Goal: Information Seeking & Learning: Learn about a topic

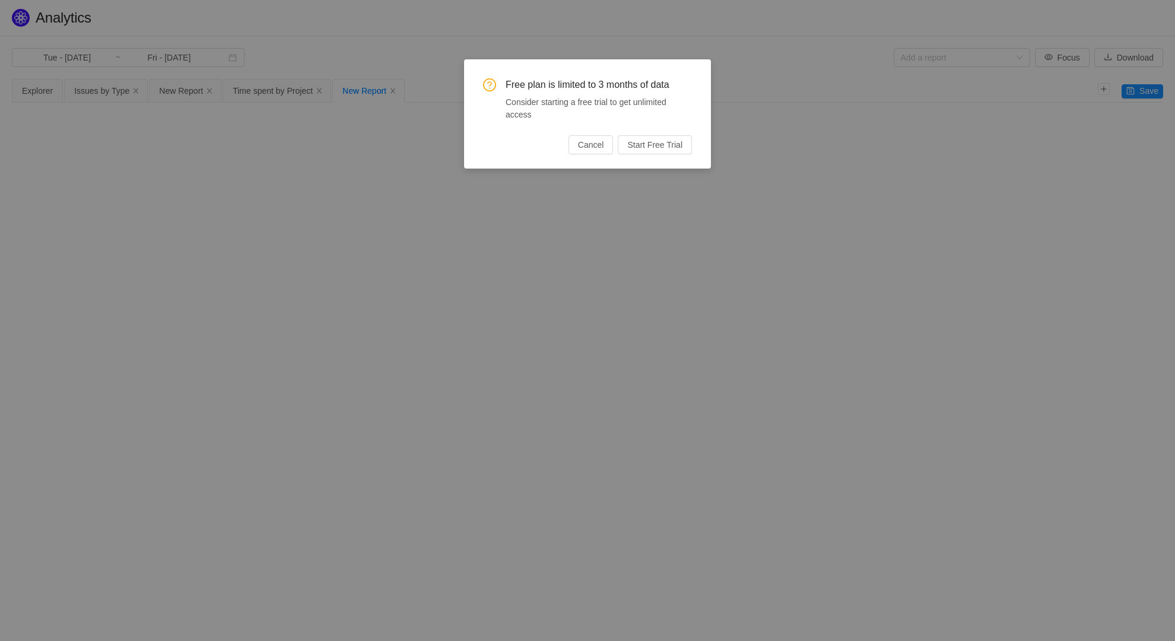
type input "Tue - [DATE]"
type input "Mon - [DATE]"
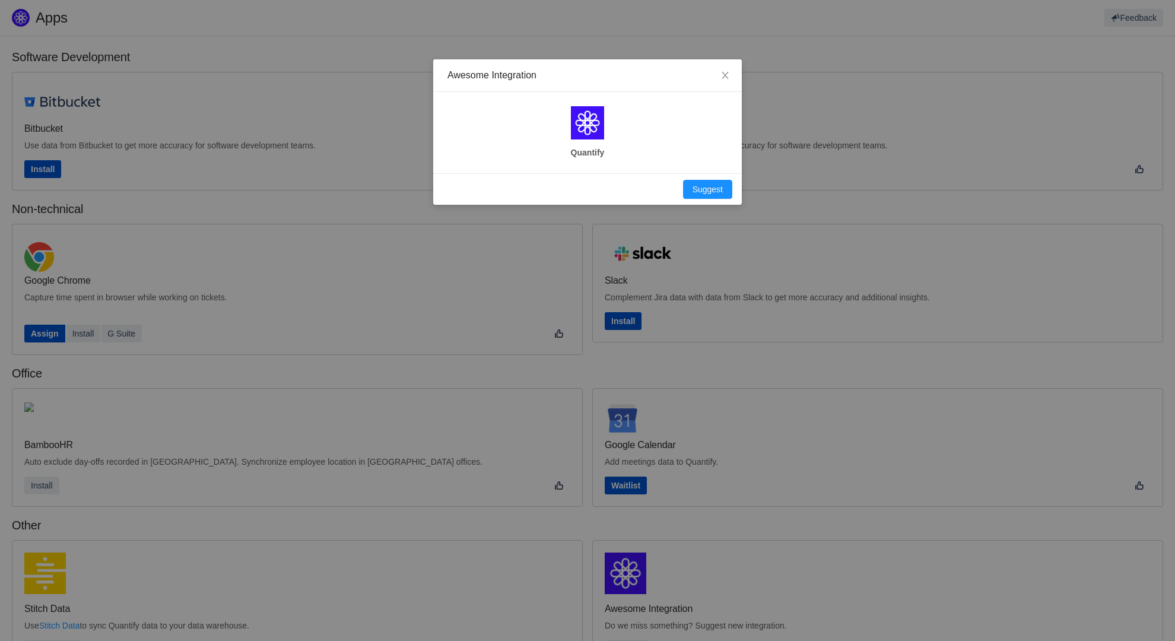
scroll to position [182, 0]
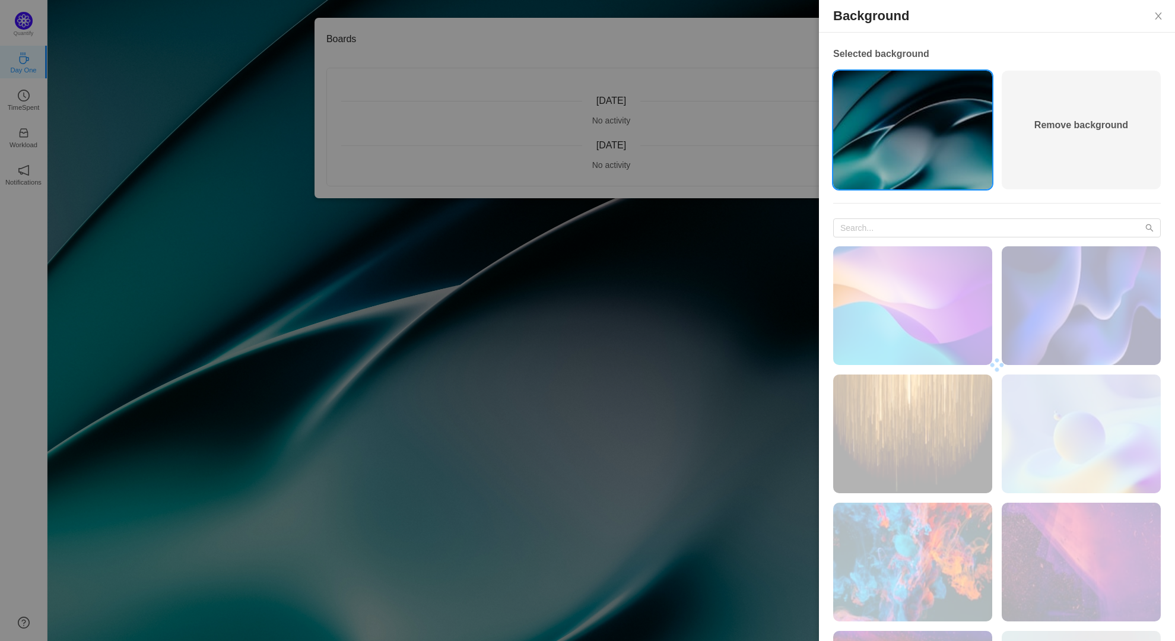
scroll to position [294, 0]
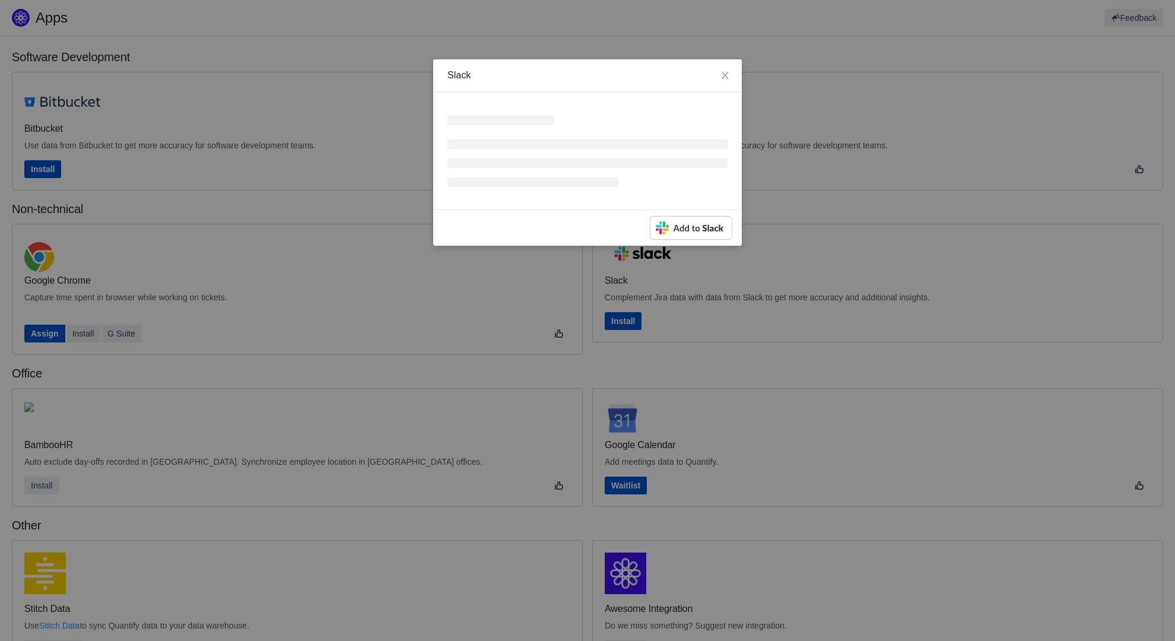
scroll to position [182, 0]
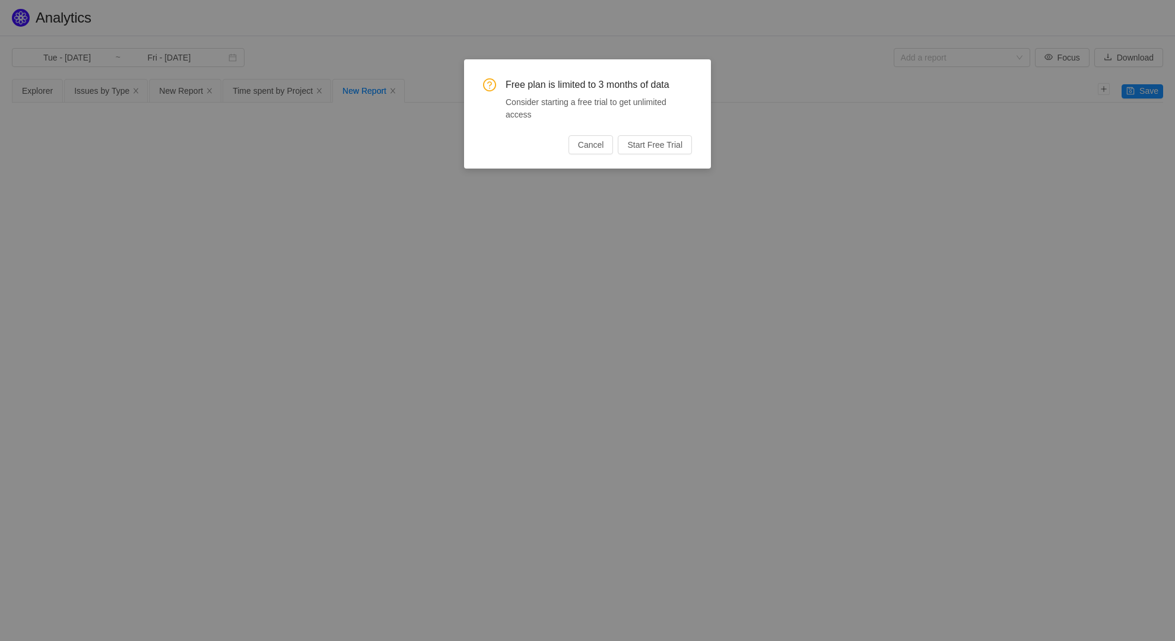
type input "Mon - [DATE]"
type input "Tue - [DATE]"
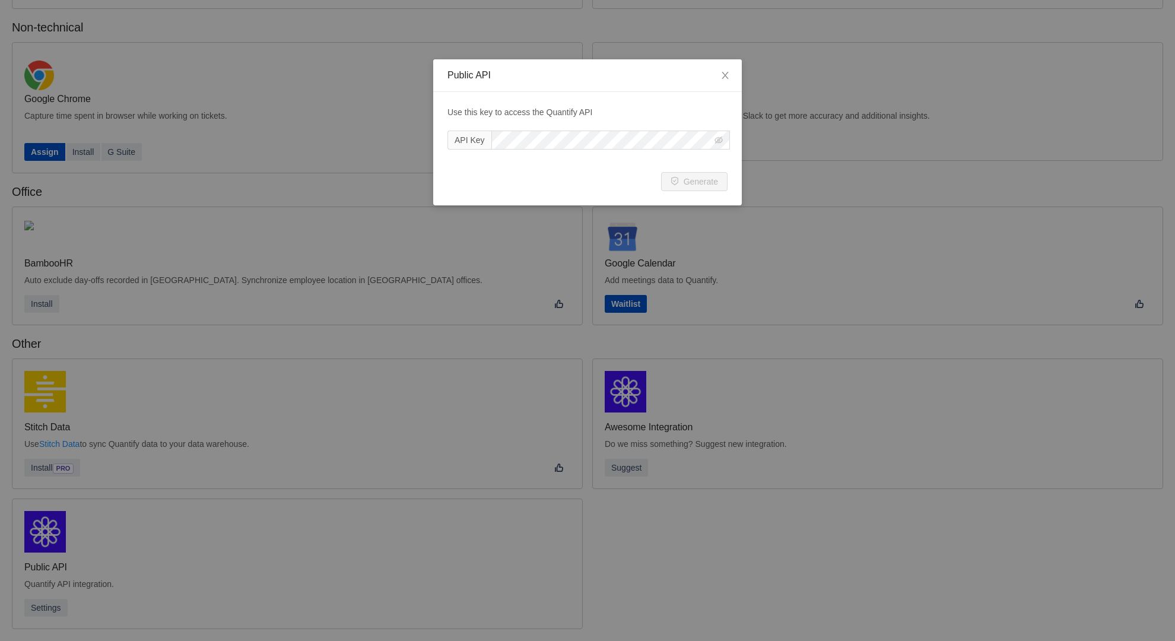
scroll to position [161, 0]
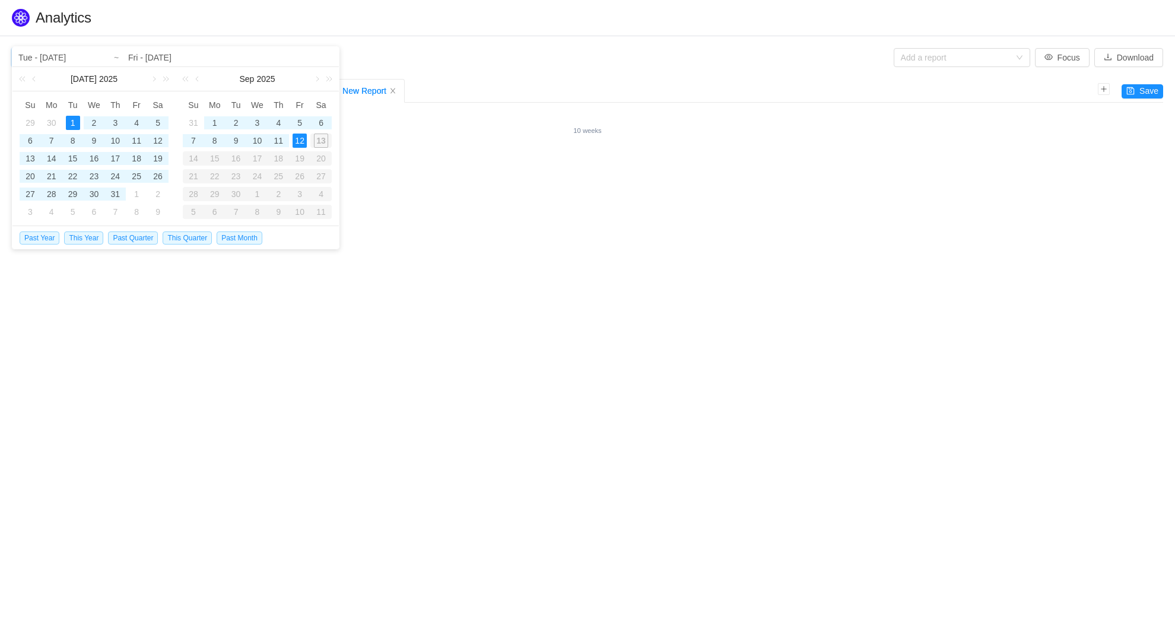
type input "Sat - Sep 06, 2025"
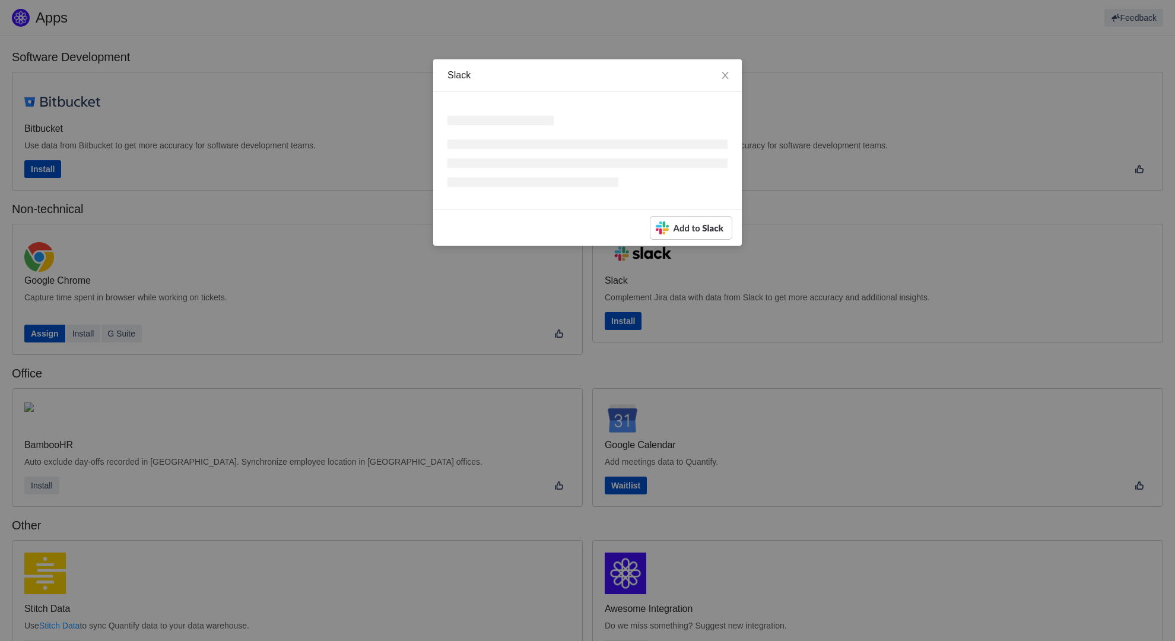
scroll to position [182, 0]
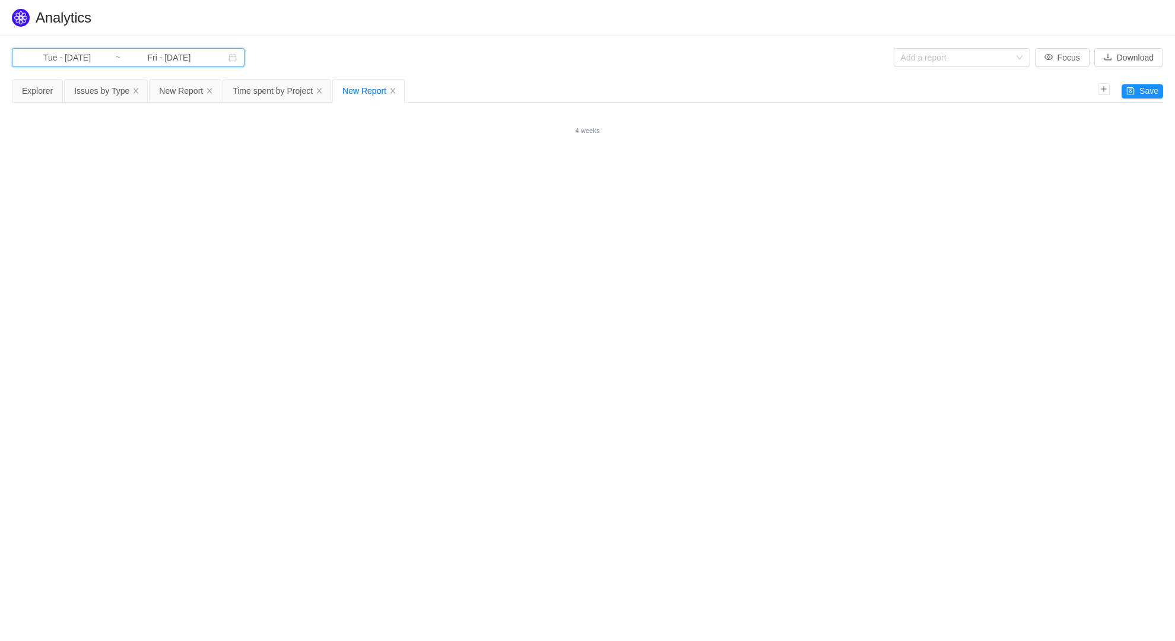
type input "Fri - [DATE]"
type input "Sun - [DATE]"
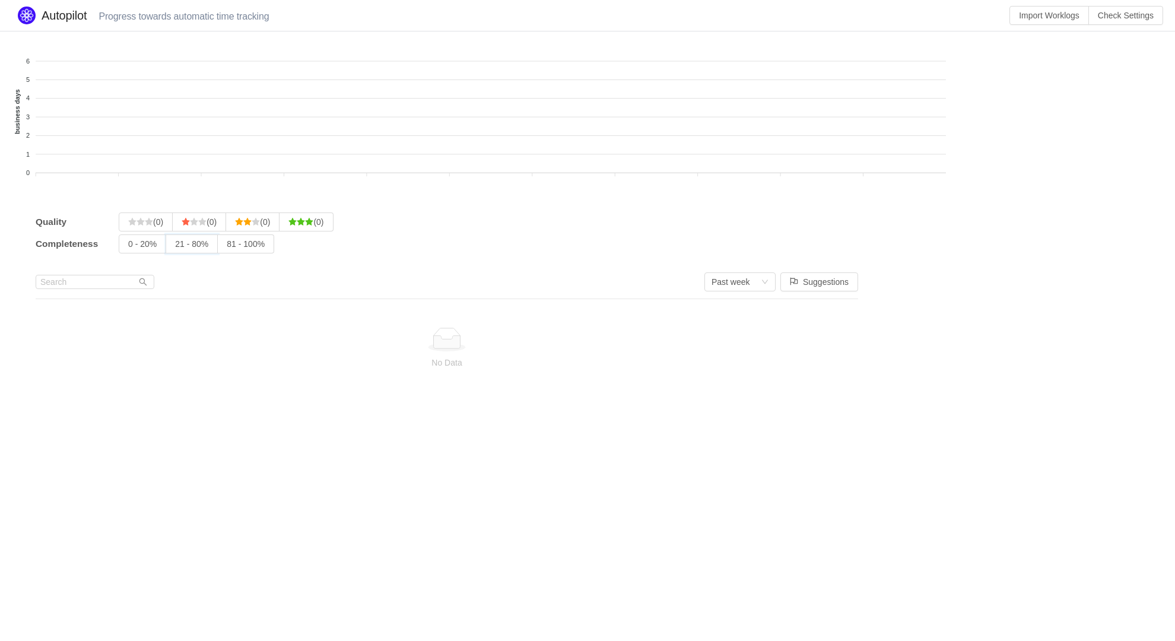
click at [175, 247] on input "21 - 80%" at bounding box center [175, 247] width 0 height 0
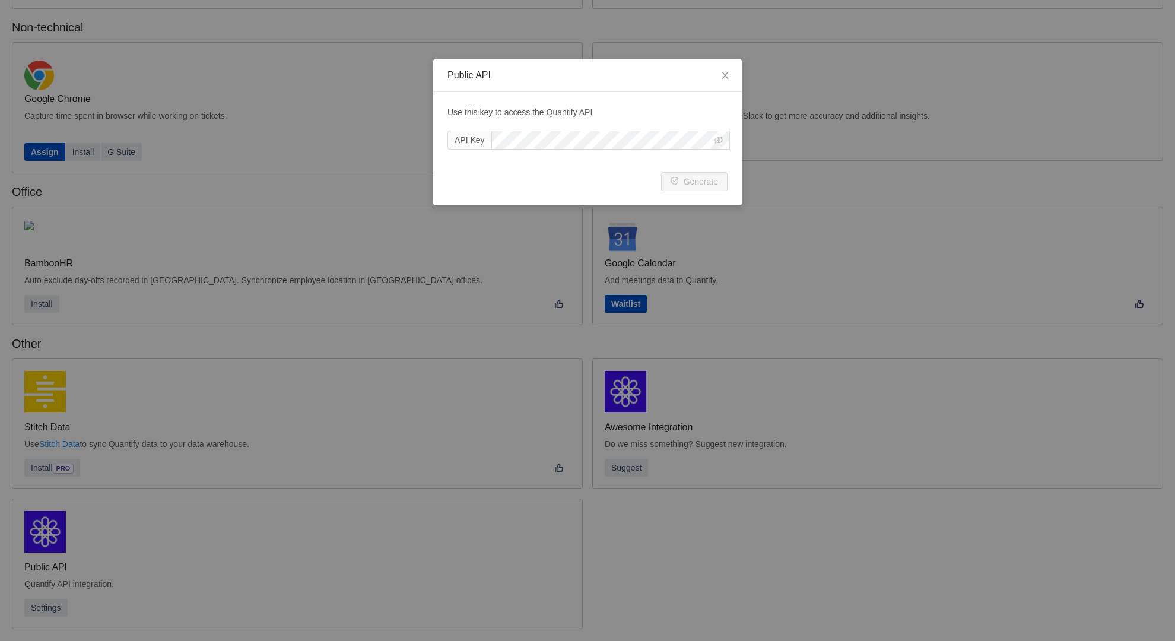
scroll to position [161, 0]
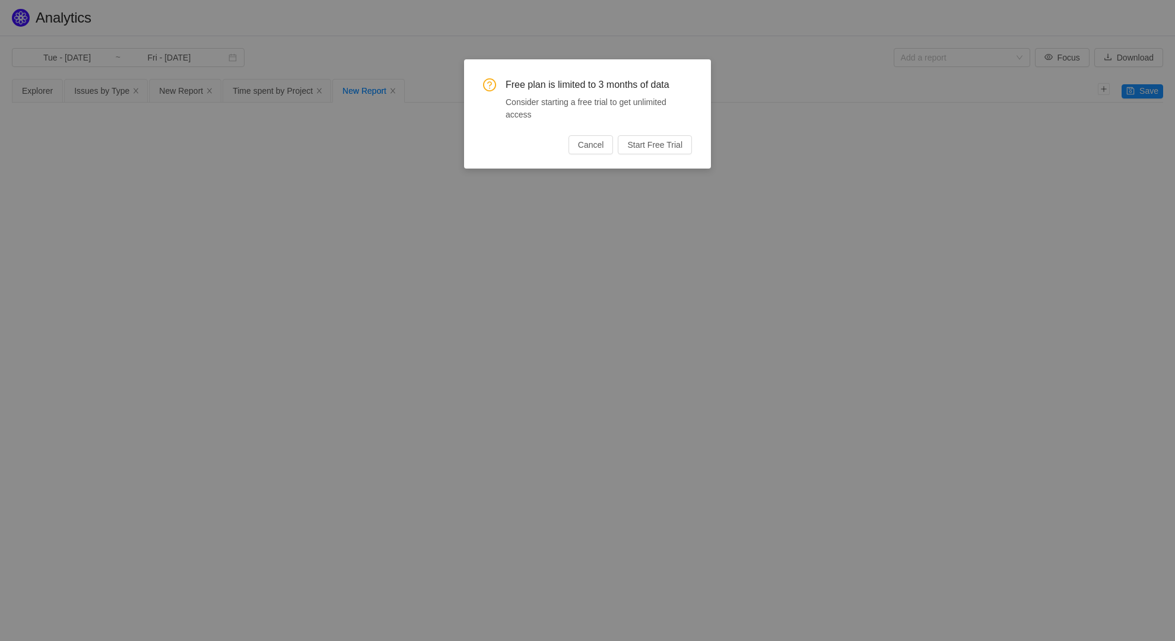
type input "Tue - [DATE]"
type input "Mon - Jun 30, 2025"
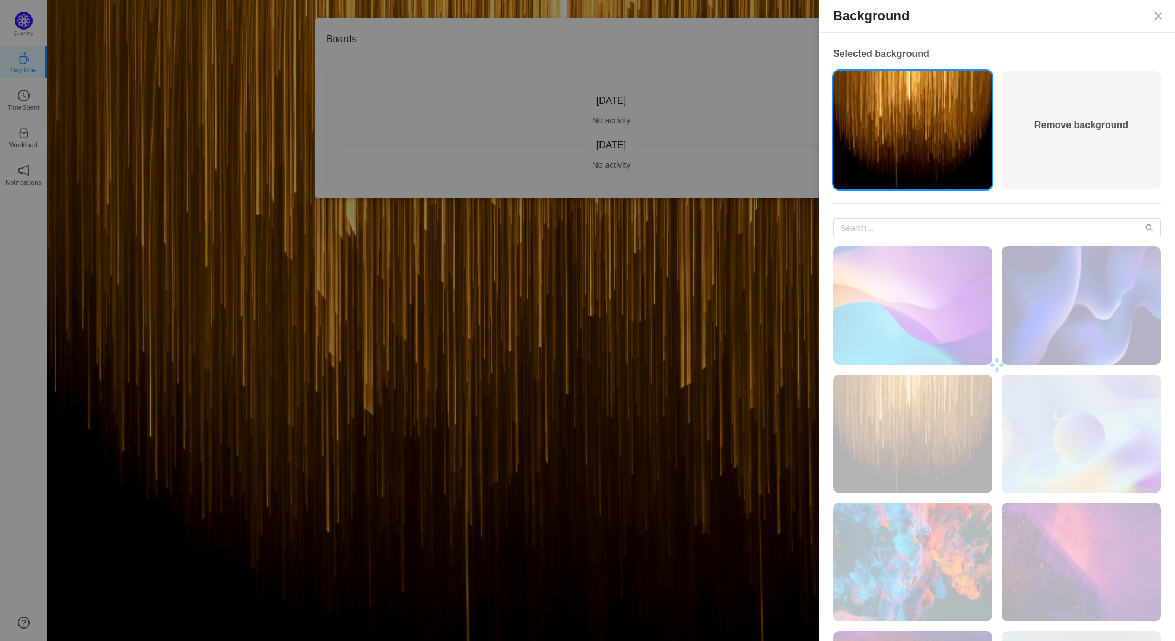
scroll to position [294, 0]
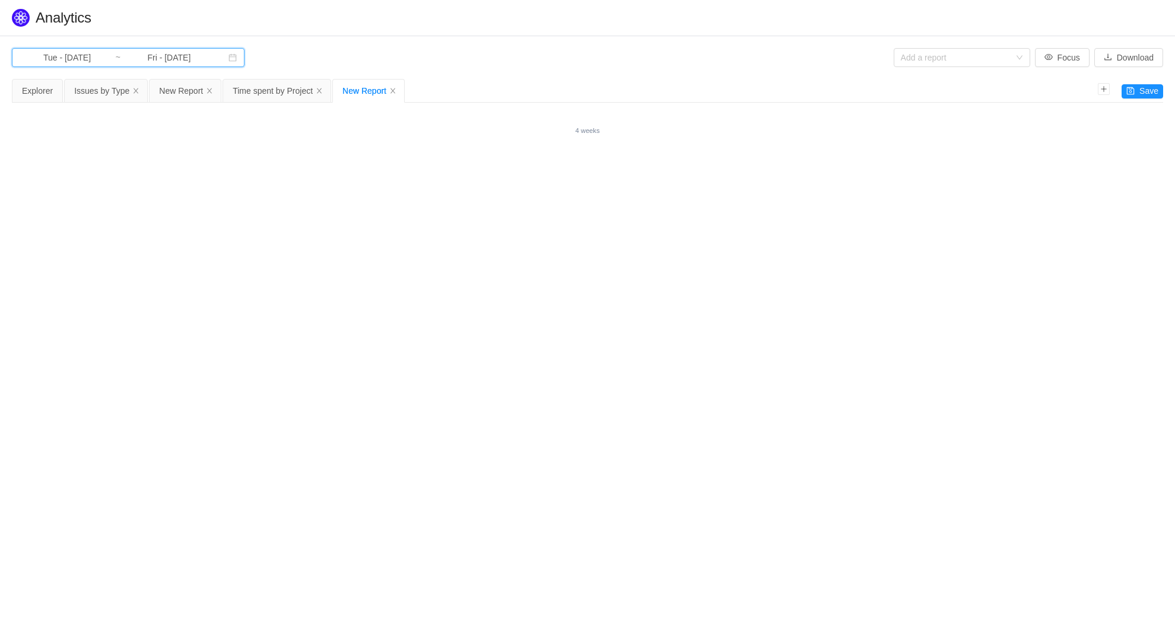
type input "Fri - Aug 01, 2025"
type input "Sun - Aug 31, 2025"
